Goal: Information Seeking & Learning: Compare options

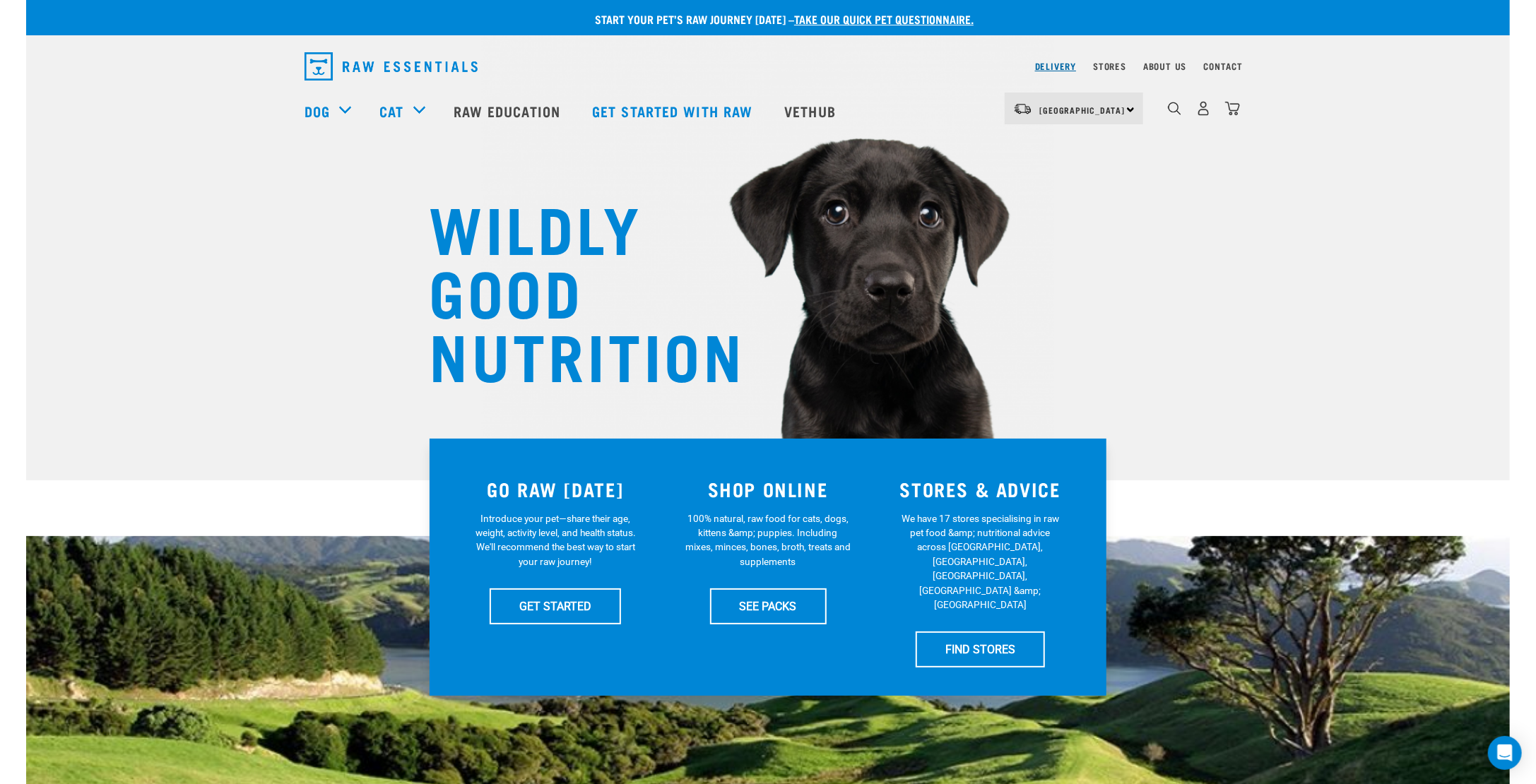
click at [1049, 63] on link "Delivery" at bounding box center [1055, 66] width 41 height 5
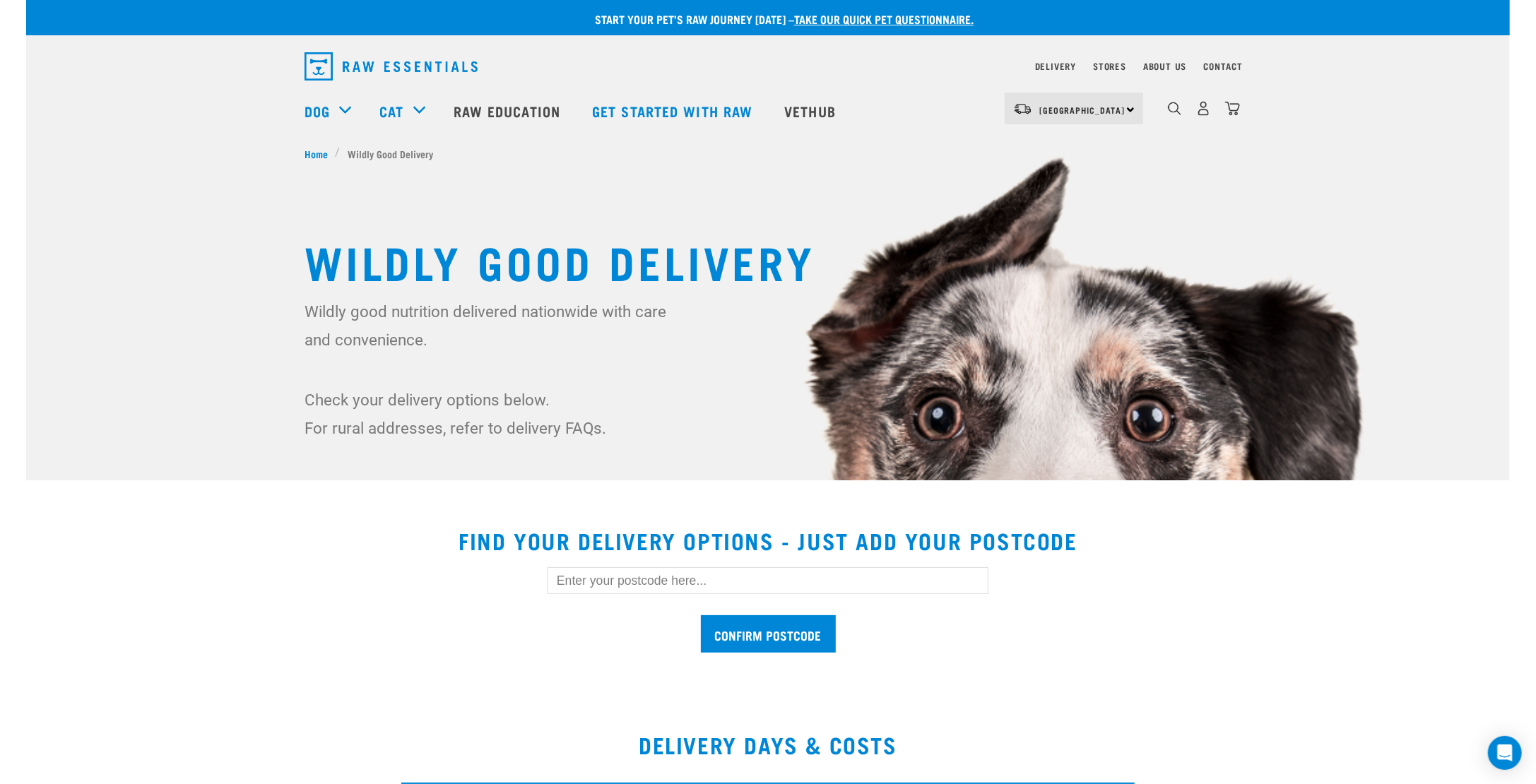
click at [643, 578] on input "text" at bounding box center [768, 580] width 441 height 27
type input "1061"
click at [724, 636] on input "Confirm postcode" at bounding box center [768, 634] width 135 height 38
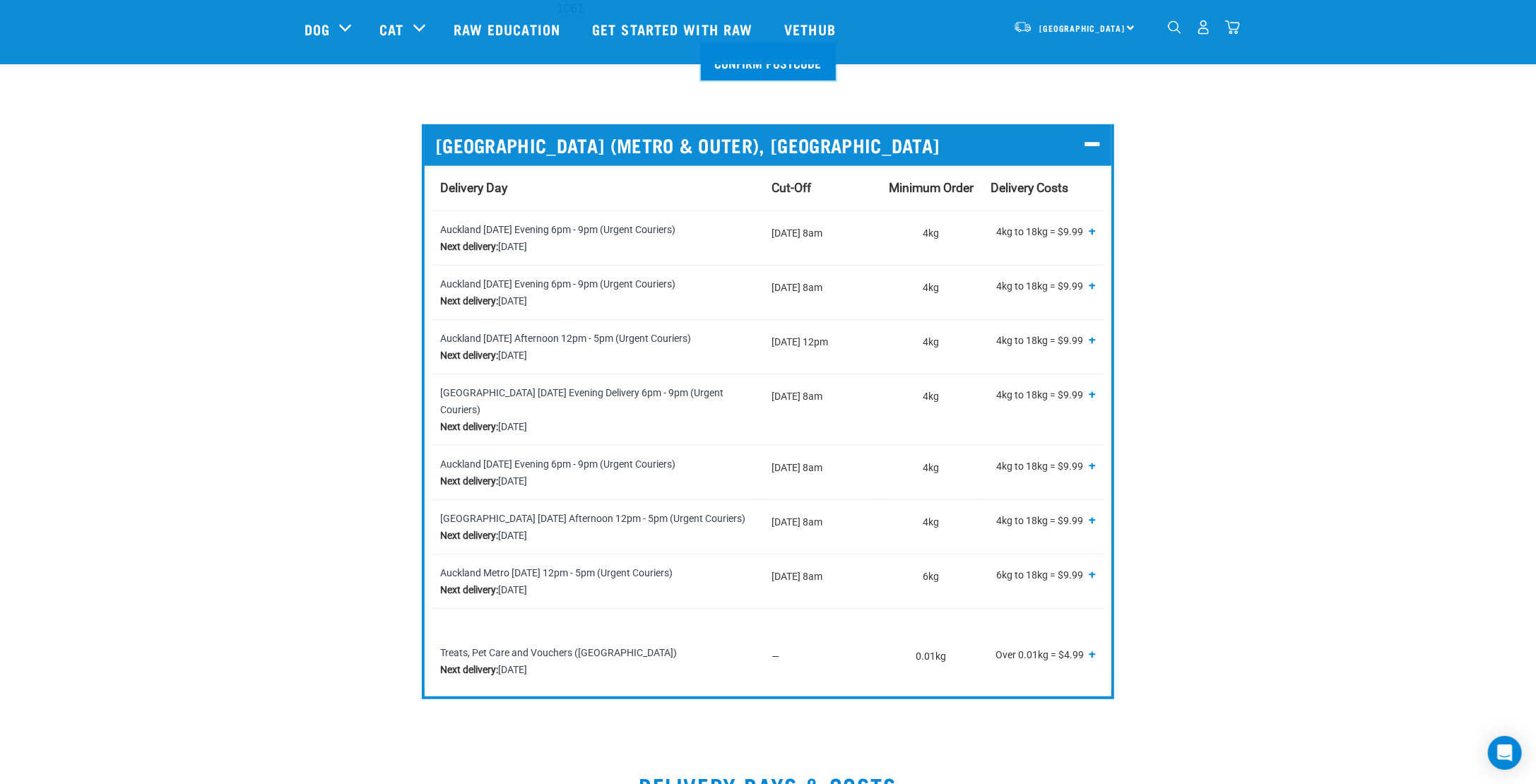
scroll to position [494, 0]
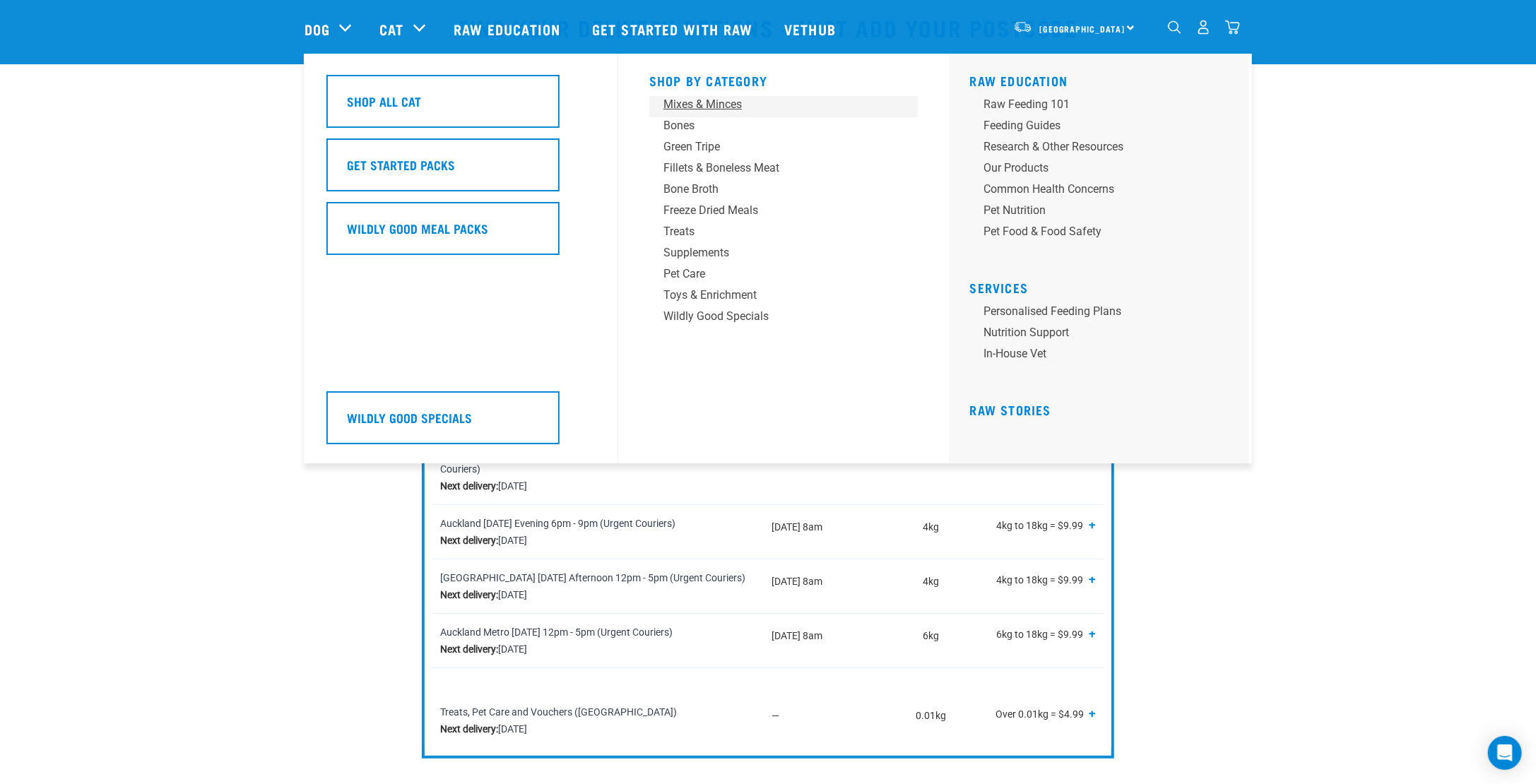
click at [727, 101] on div "Mixes & Minces" at bounding box center [773, 104] width 220 height 17
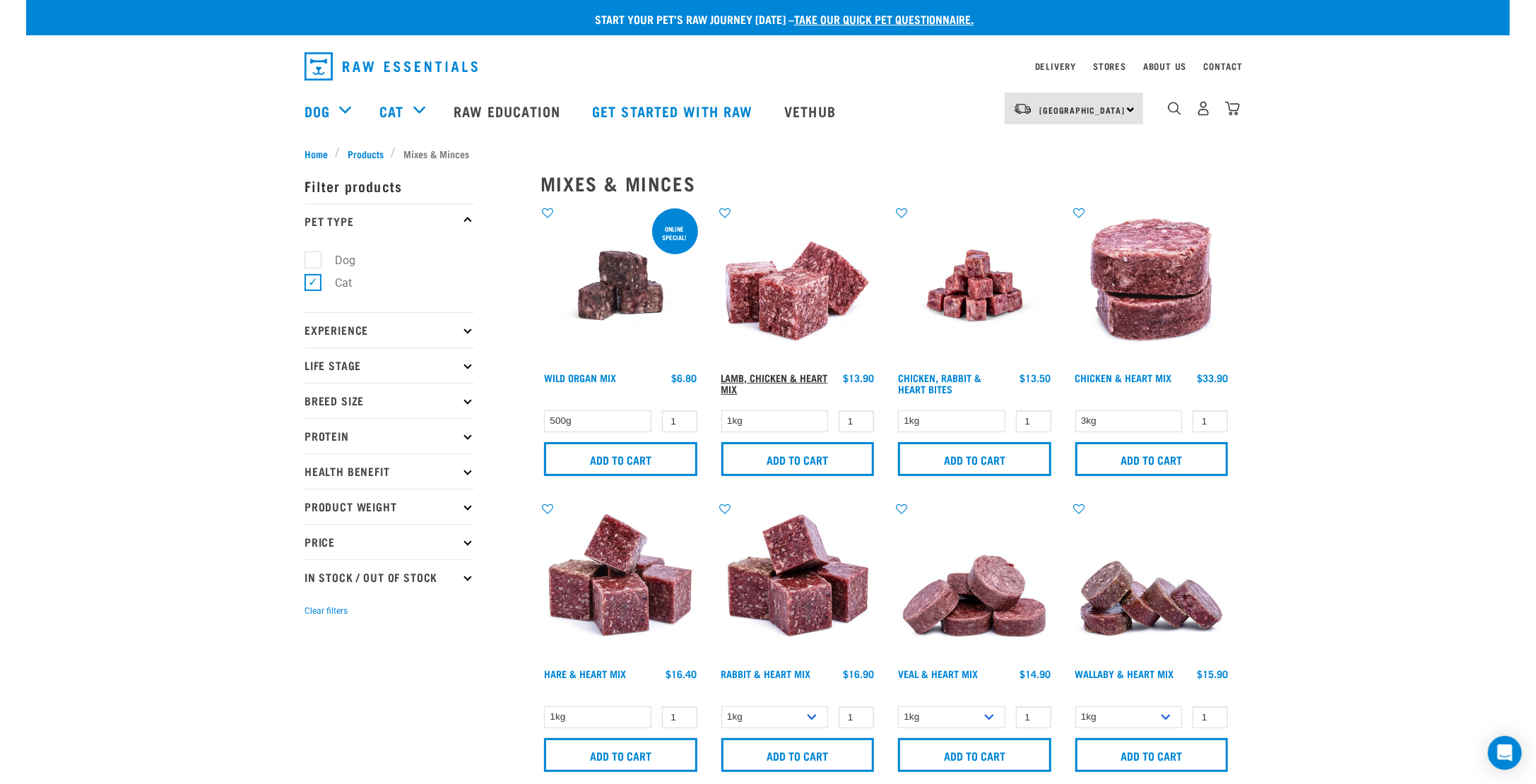
click at [798, 378] on link "Lamb, Chicken & Heart Mix" at bounding box center [775, 383] width 107 height 16
click at [927, 664] on div "Veal & Heart Mix" at bounding box center [975, 641] width 178 height 296
click at [928, 674] on link "Veal & Heart Mix" at bounding box center [938, 674] width 80 height 5
click at [583, 676] on link "Hare & Heart Mix" at bounding box center [585, 674] width 82 height 5
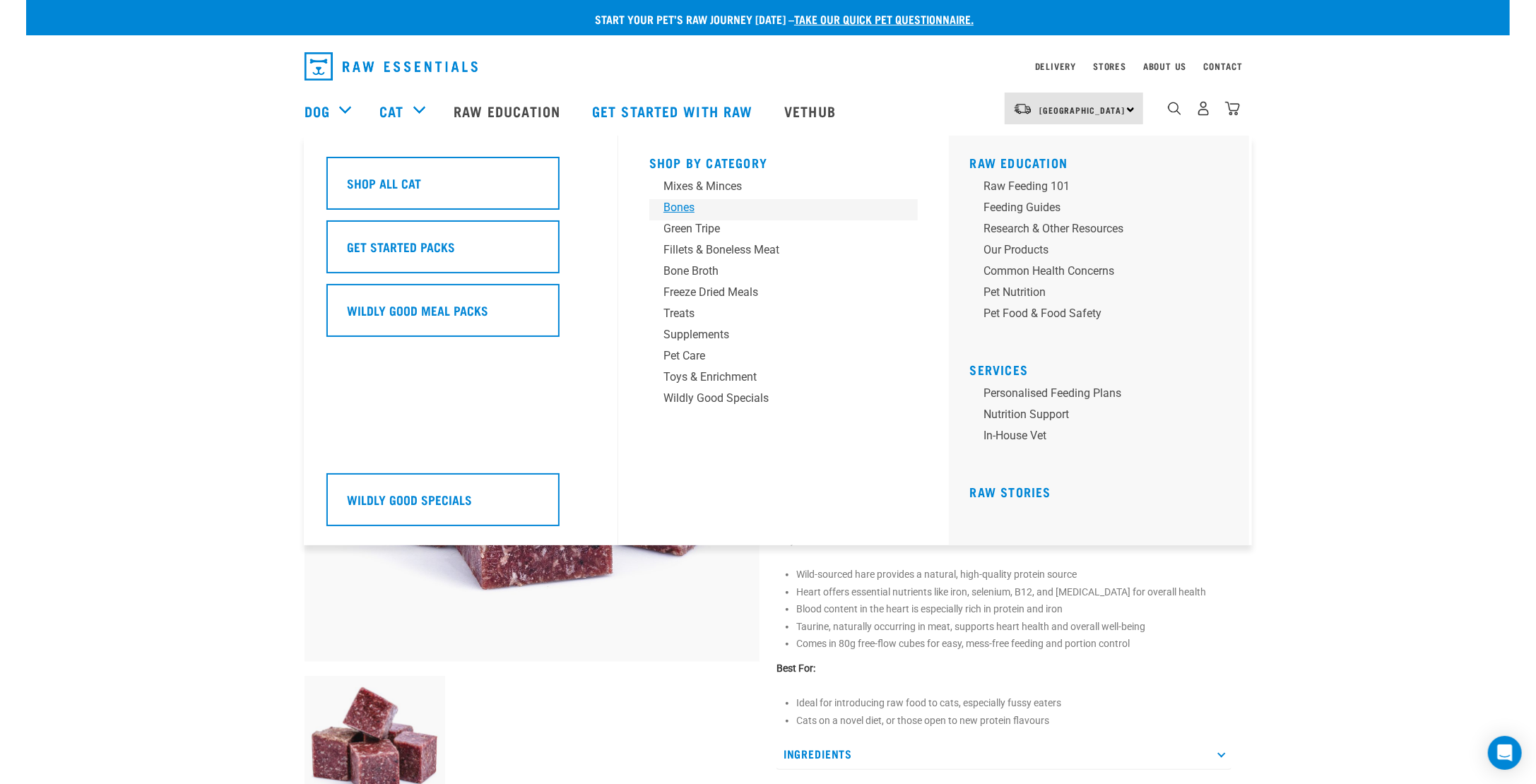
click at [689, 213] on div "Bones" at bounding box center [773, 207] width 220 height 17
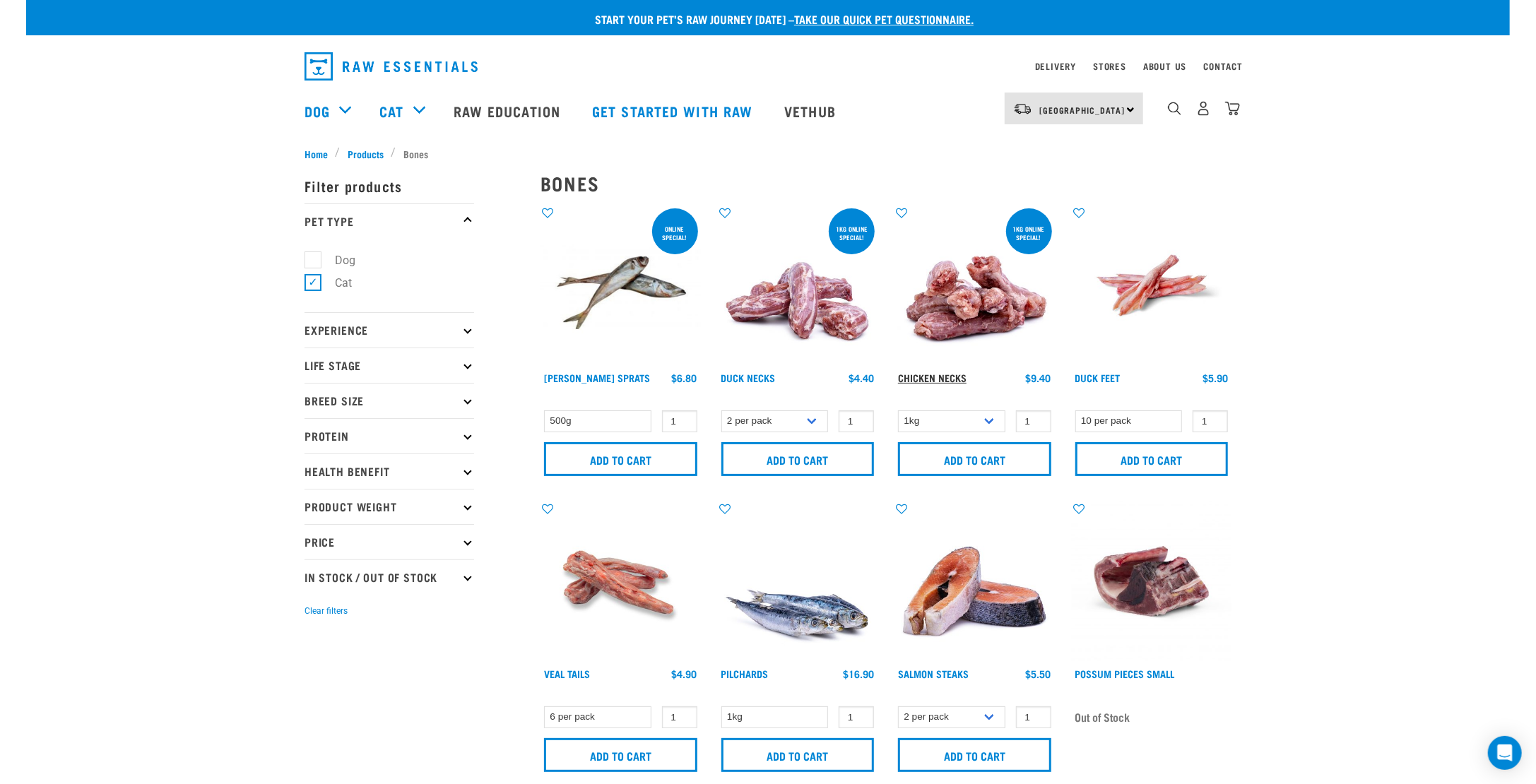
click at [918, 380] on link "Chicken Necks" at bounding box center [932, 377] width 68 height 5
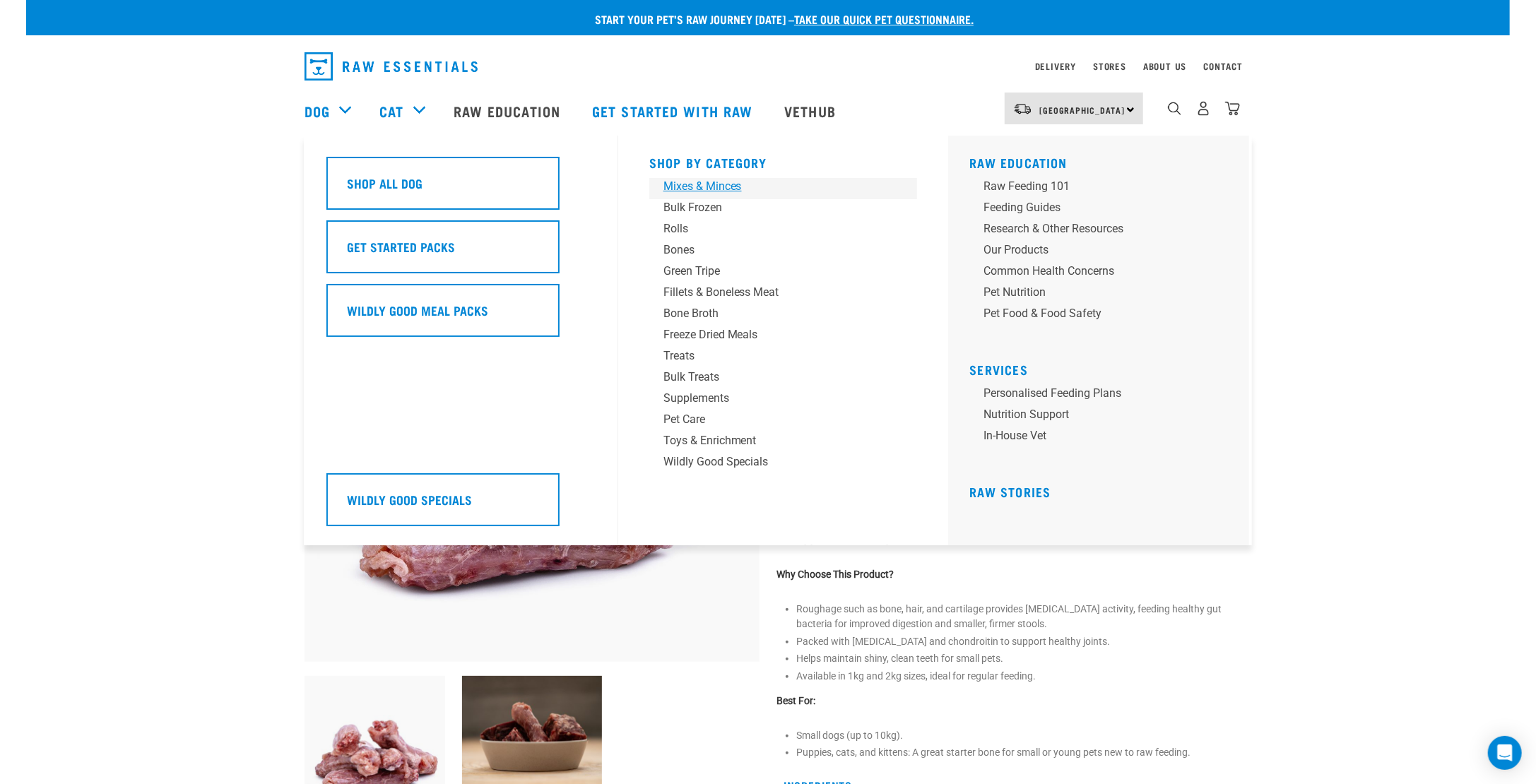
click at [712, 186] on div "Mixes & Minces" at bounding box center [773, 187] width 220 height 17
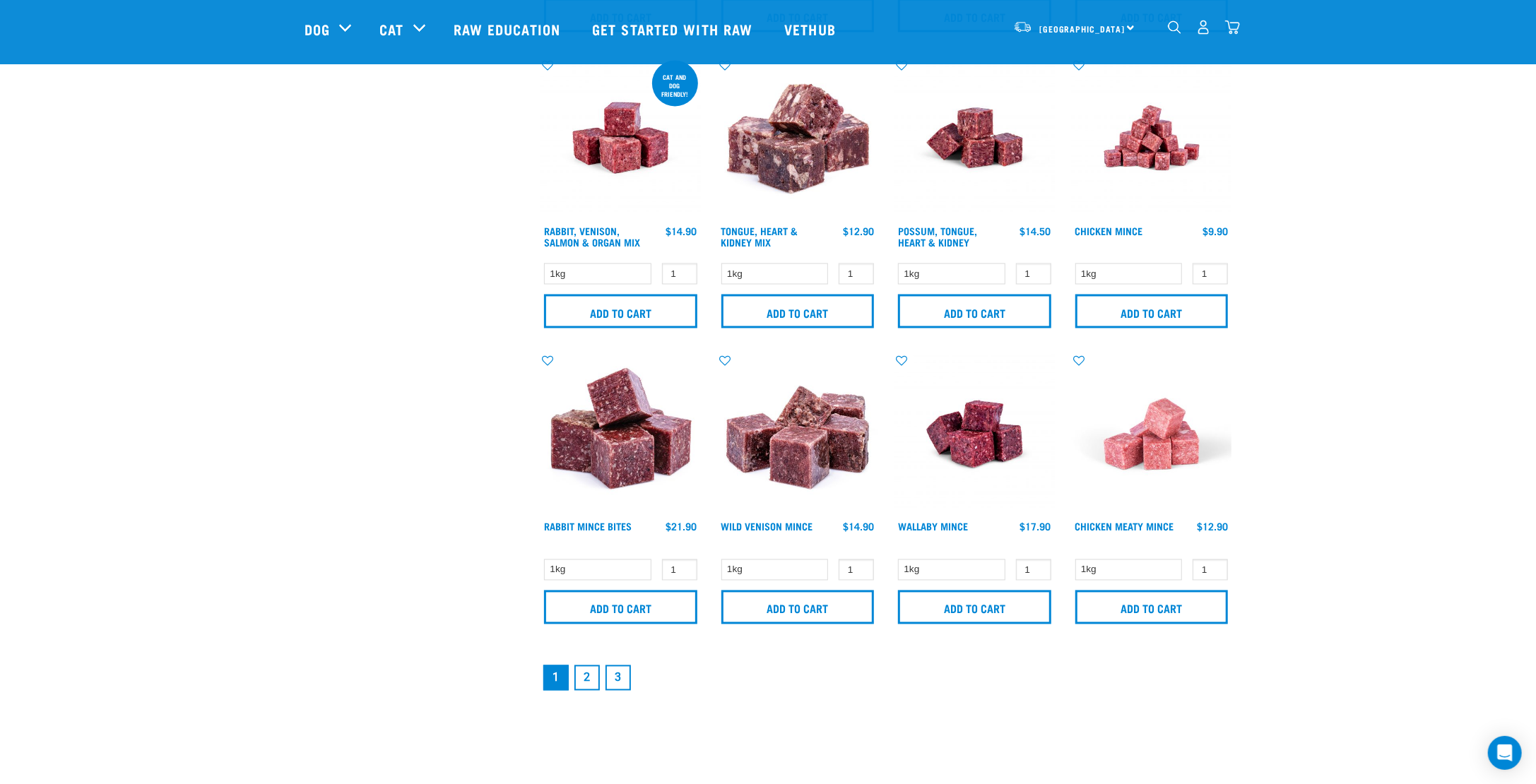
scroll to position [1837, 0]
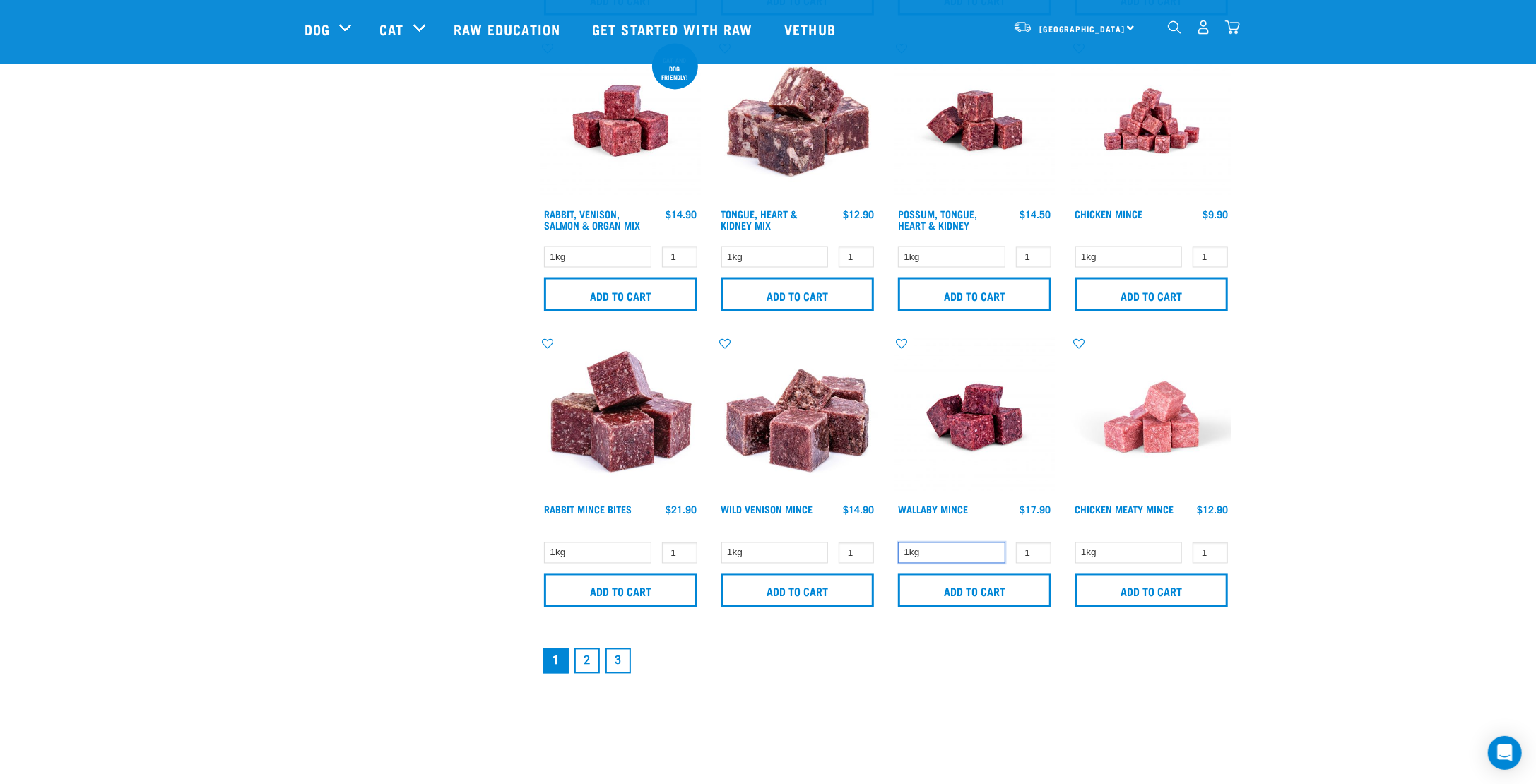
click at [958, 555] on select "1kg" at bounding box center [952, 553] width 108 height 22
click at [584, 660] on link "2" at bounding box center [587, 661] width 25 height 25
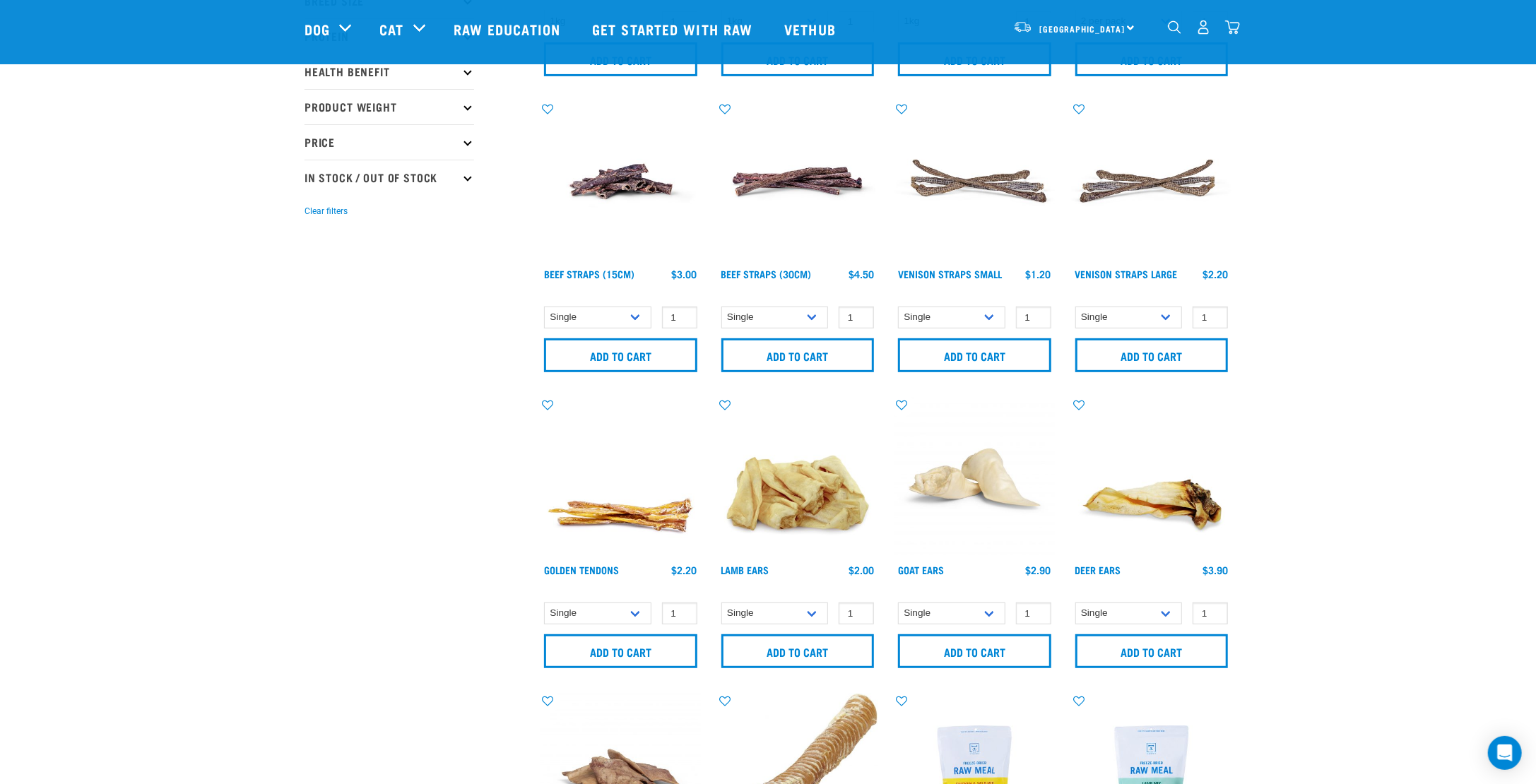
scroll to position [211, 0]
